Goal: Transaction & Acquisition: Purchase product/service

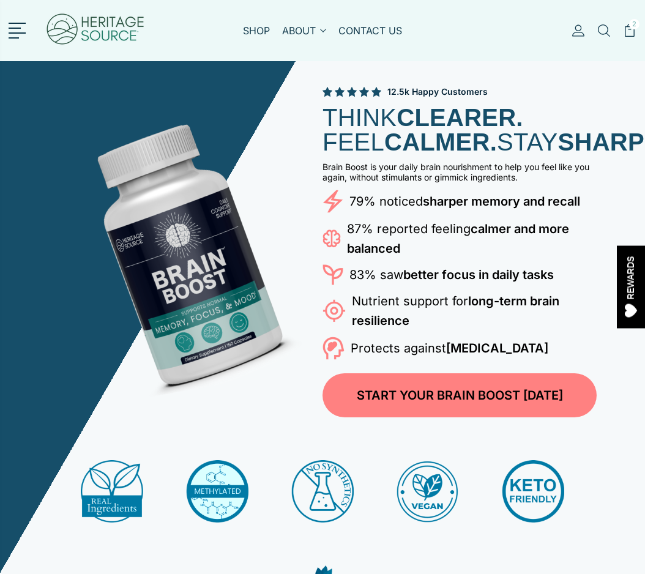
click at [143, 117] on div "12.5k Happy Customers THINK CLEARER. FEEL CALMER. STAY SHARPER. Brain Boost is …" at bounding box center [322, 252] width 548 height 332
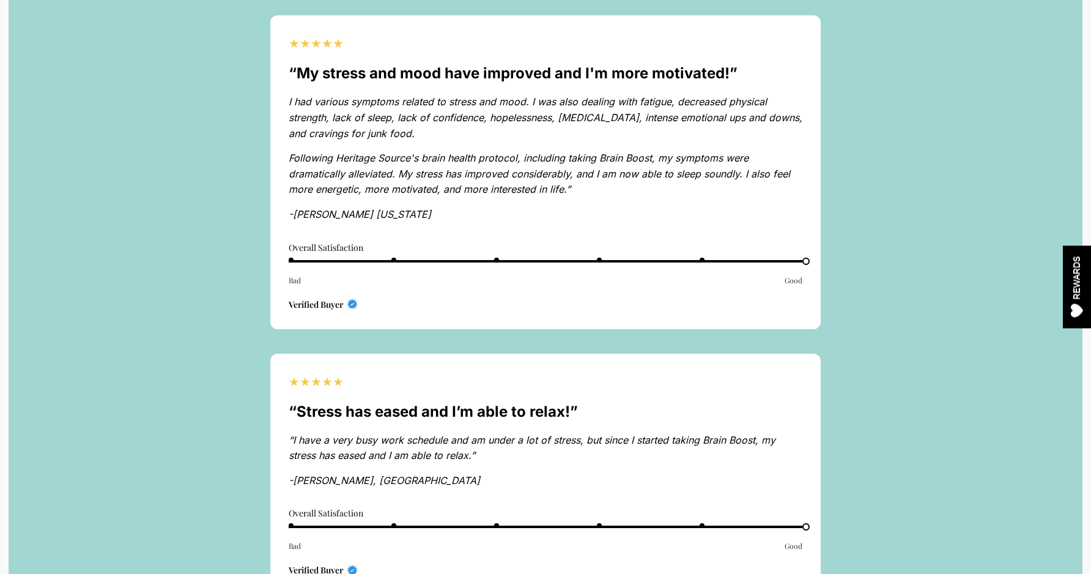
scroll to position [4142, 0]
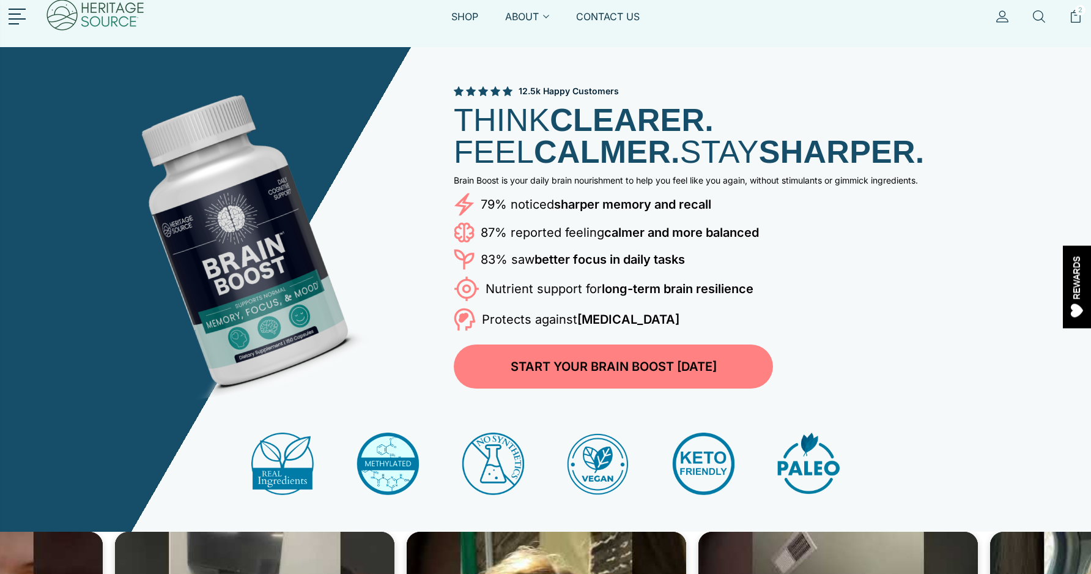
scroll to position [10, 0]
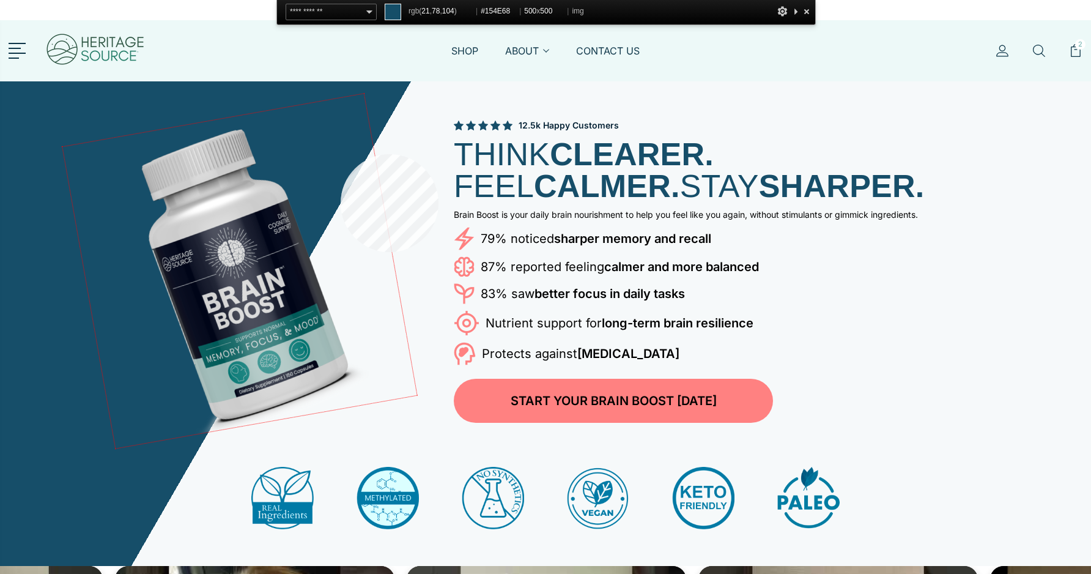
click at [341, 154] on img at bounding box center [239, 271] width 354 height 354
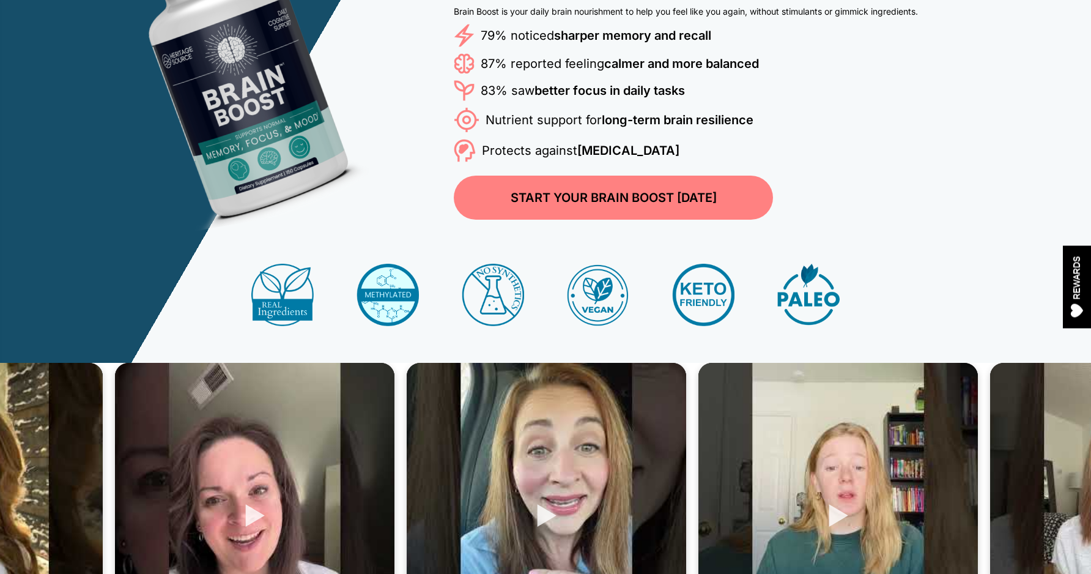
scroll to position [0, 0]
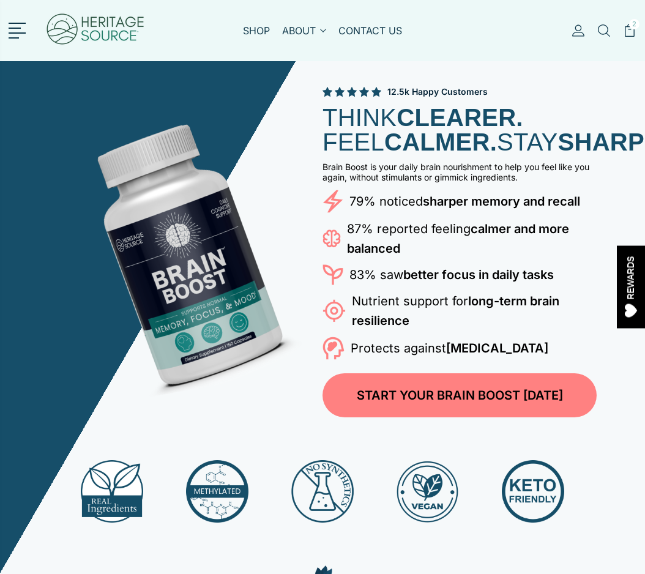
click at [96, 31] on img at bounding box center [95, 30] width 100 height 49
click at [91, 21] on img at bounding box center [95, 30] width 100 height 49
click at [374, 145] on h1 "THINK CLEARER. FEEL CALMER. STAY SHARPER." at bounding box center [459, 129] width 274 height 49
drag, startPoint x: 354, startPoint y: 138, endPoint x: 398, endPoint y: 158, distance: 48.4
click at [398, 154] on h1 "THINK CLEARER. FEEL CALMER. STAY SHARPER." at bounding box center [459, 129] width 274 height 49
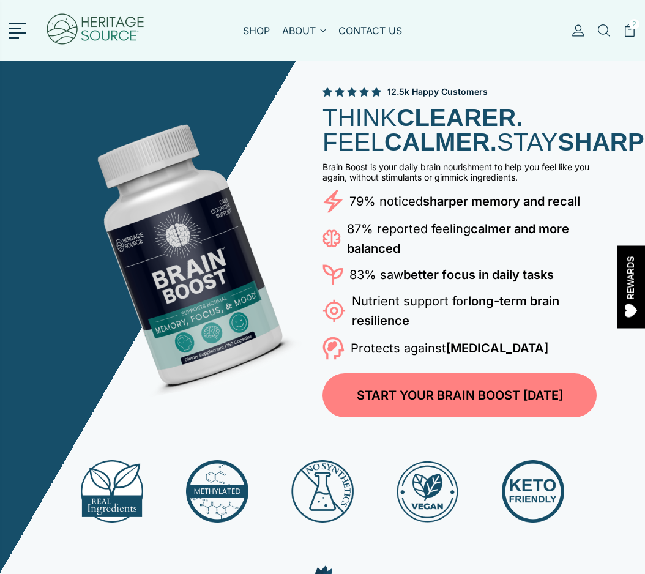
click at [558, 155] on strong "SHARPER." at bounding box center [622, 141] width 128 height 27
click at [111, 24] on img at bounding box center [95, 30] width 100 height 49
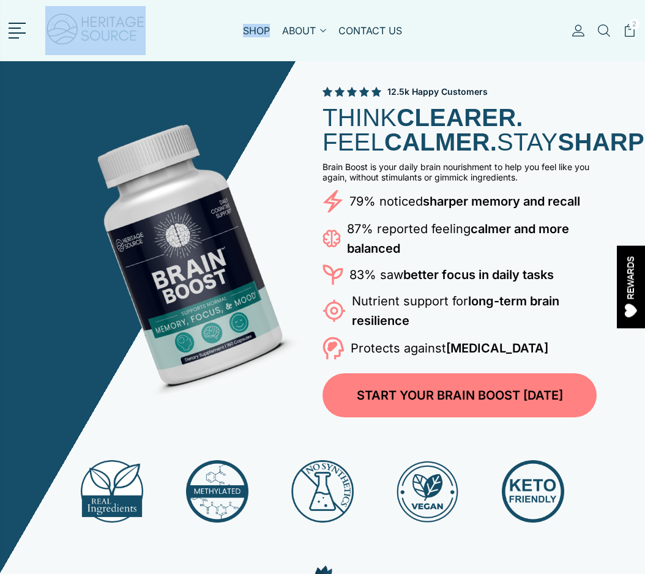
drag, startPoint x: 206, startPoint y: 42, endPoint x: 88, endPoint y: 9, distance: 122.2
click at [88, 9] on div "SHOP ABOUT About Heritage Source Affiliates & Creators Boost Your Friends - Rew…" at bounding box center [323, 30] width 628 height 61
drag, startPoint x: 0, startPoint y: 0, endPoint x: 69, endPoint y: 22, distance: 72.5
click at [69, 22] on div "SHOP ABOUT About Heritage Source Affiliates & Creators Boost Your Friends - Rew…" at bounding box center [323, 30] width 628 height 61
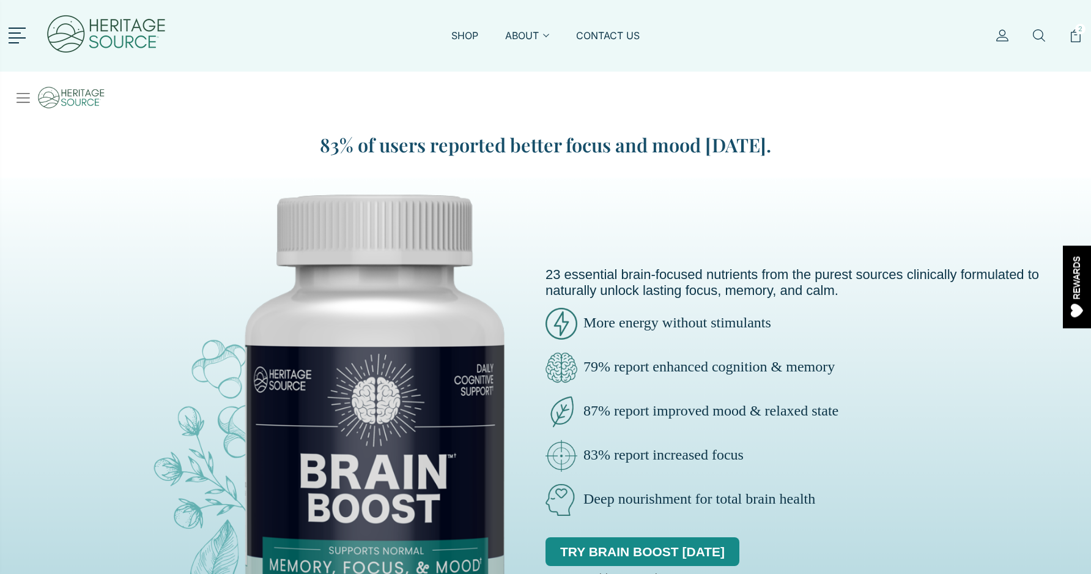
click at [125, 24] on img at bounding box center [106, 35] width 122 height 59
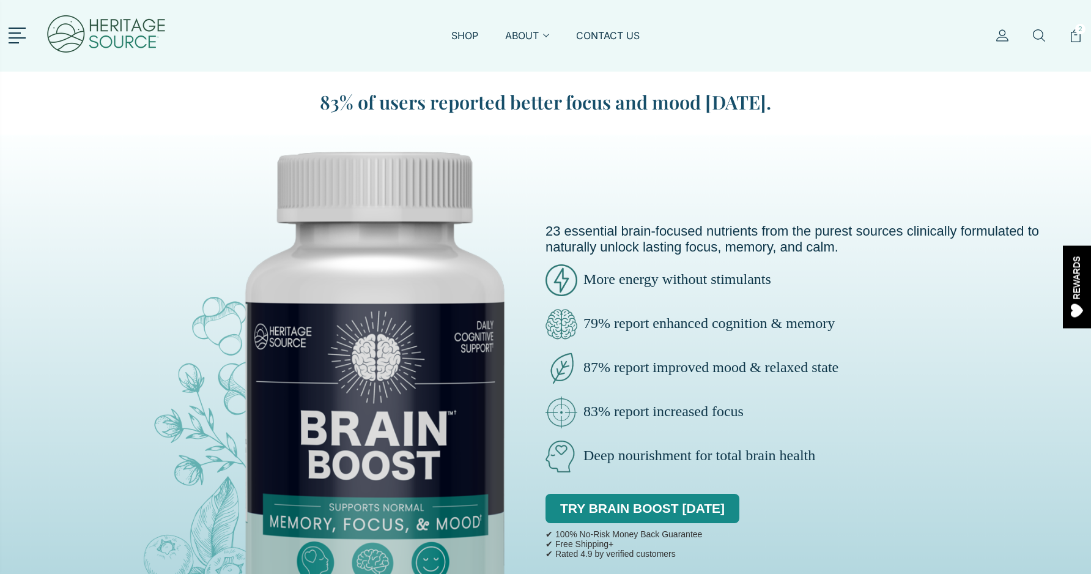
click at [132, 46] on img at bounding box center [106, 35] width 122 height 59
click at [136, 27] on img at bounding box center [106, 35] width 122 height 59
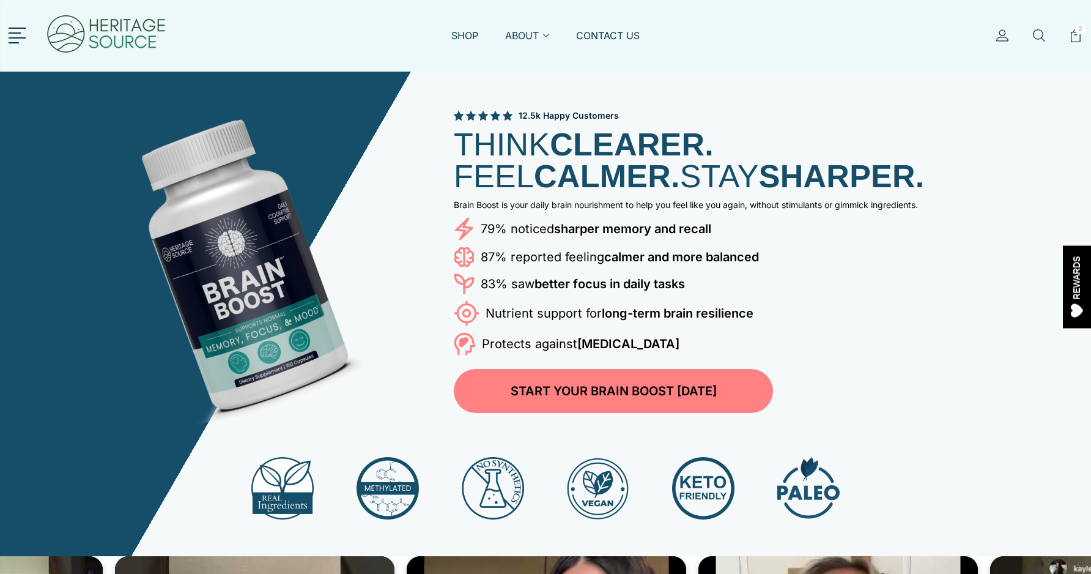
click at [125, 21] on img at bounding box center [106, 35] width 122 height 59
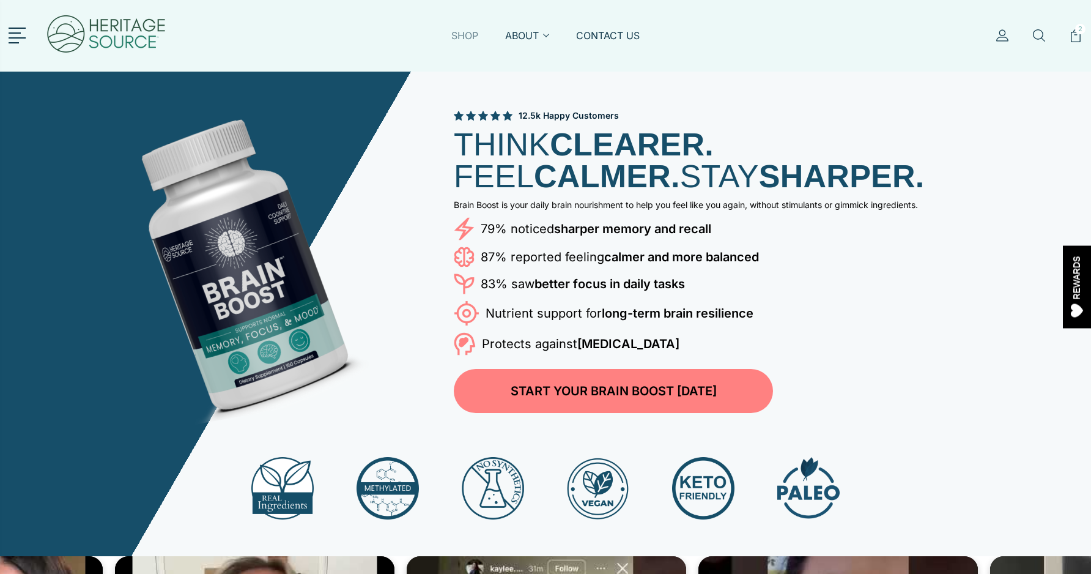
click at [469, 35] on link "SHOP" at bounding box center [464, 43] width 27 height 28
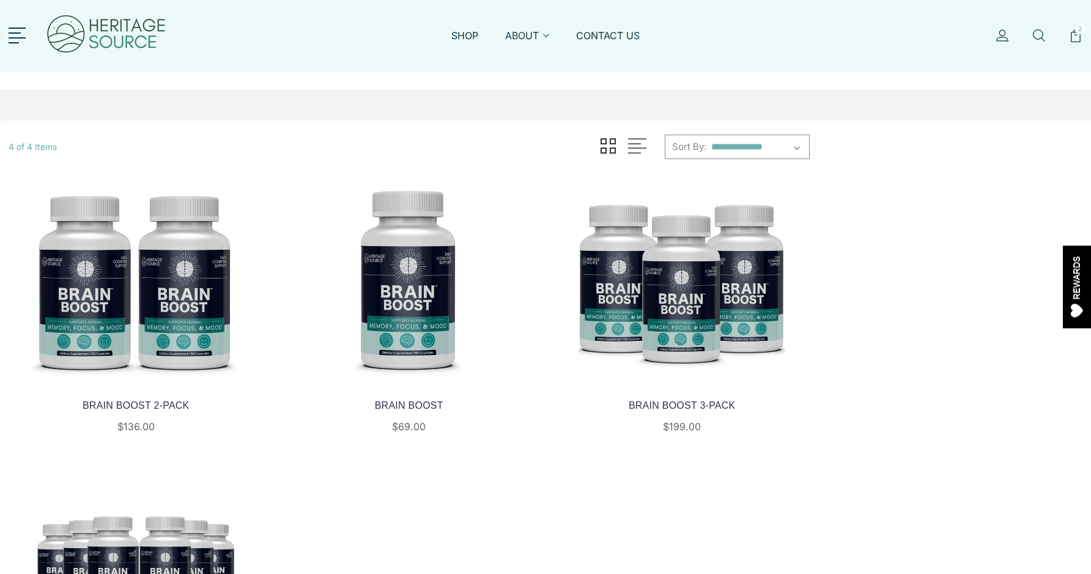
click at [132, 30] on img at bounding box center [106, 35] width 122 height 59
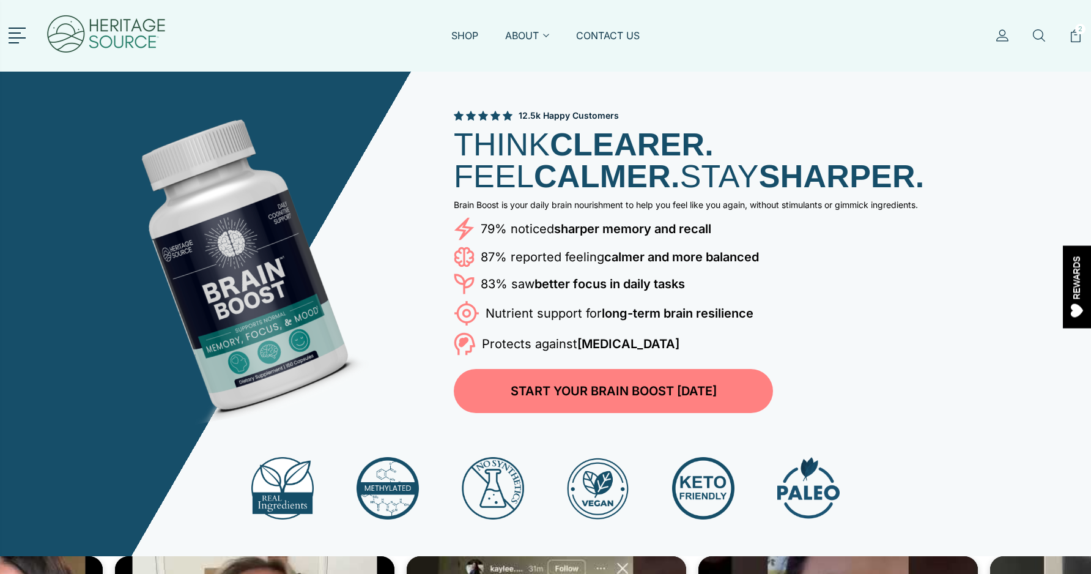
click at [8, 40] on header "SHOP ABOUT About Heritage Source Affiliates & Creators Boost Your Friends - Rew…" at bounding box center [545, 36] width 1091 height 72
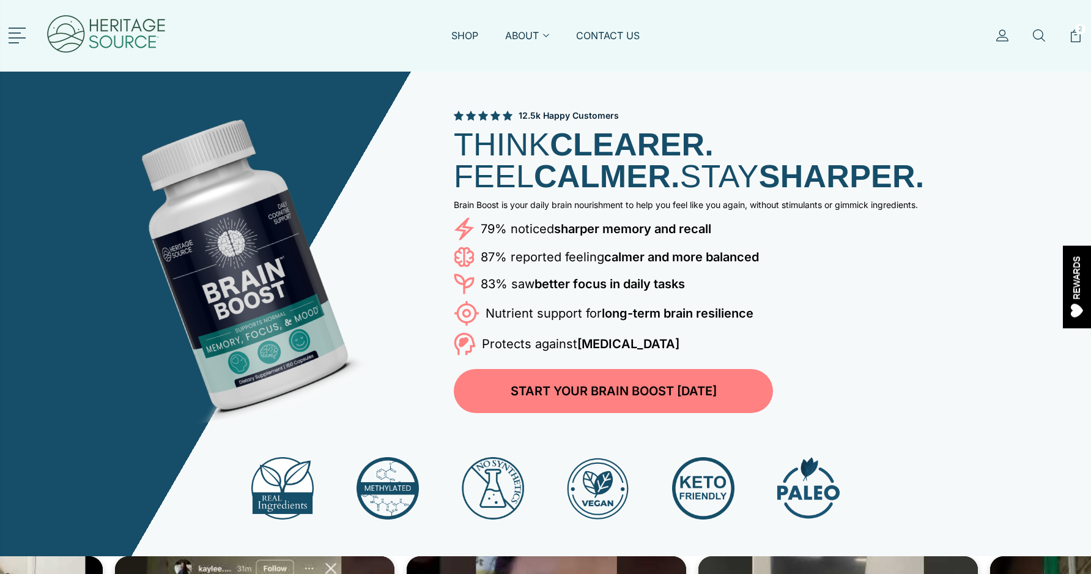
click at [17, 29] on link at bounding box center [19, 34] width 21 height 16
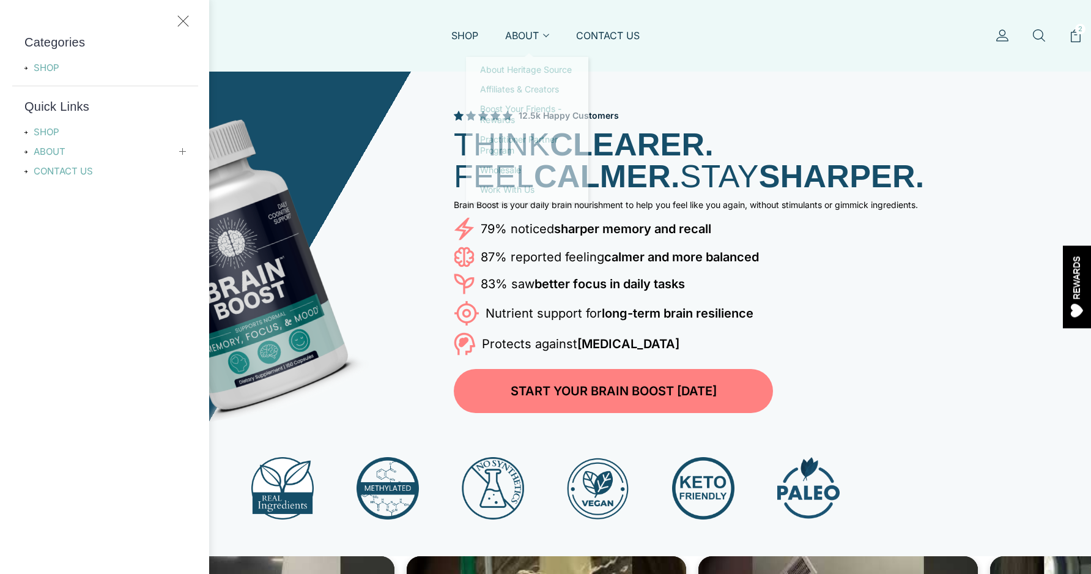
click at [505, 7] on div "SHOP ABOUT About Heritage Source Affiliates & Creators Boost Your Friends - Rew…" at bounding box center [546, 36] width 1074 height 72
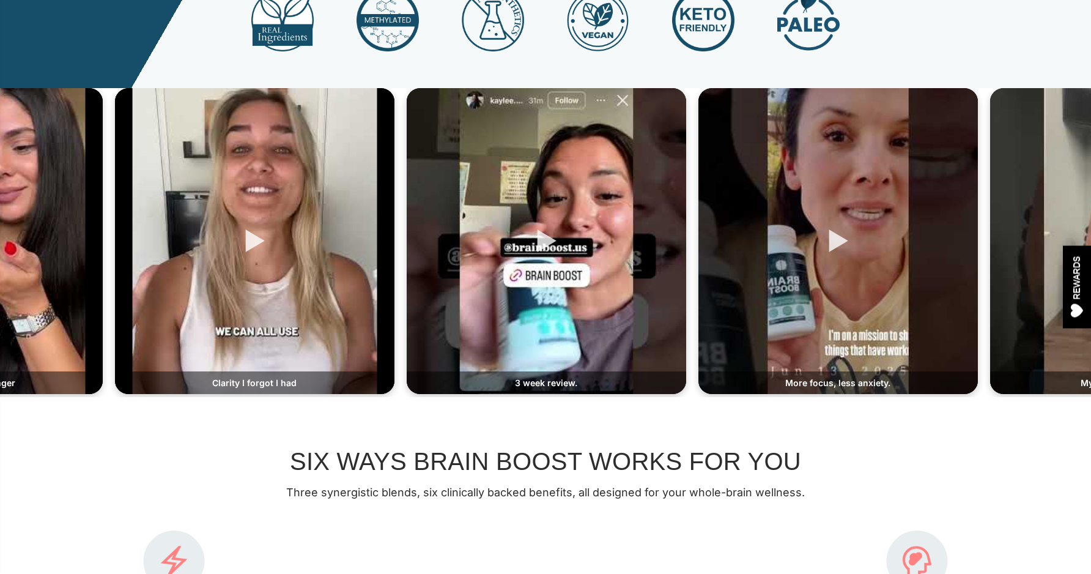
scroll to position [473, 0]
